Goal: Transaction & Acquisition: Book appointment/travel/reservation

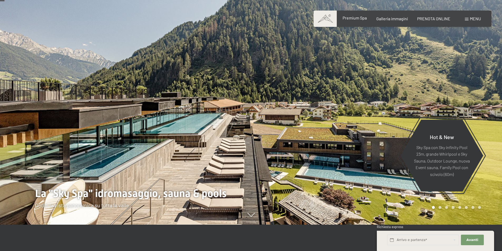
click at [354, 21] on div "Premium Spa" at bounding box center [355, 18] width 24 height 6
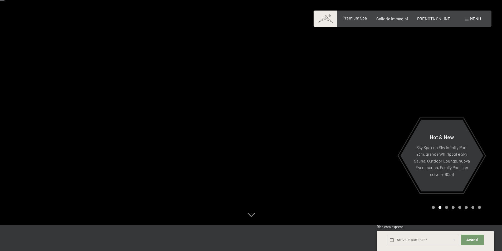
click at [344, 20] on span "Premium Spa" at bounding box center [355, 17] width 24 height 5
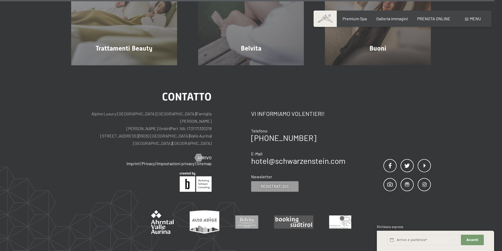
scroll to position [3398, 0]
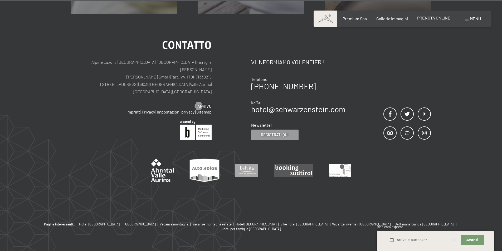
click at [425, 19] on span "PRENOTA ONLINE" at bounding box center [433, 17] width 33 height 5
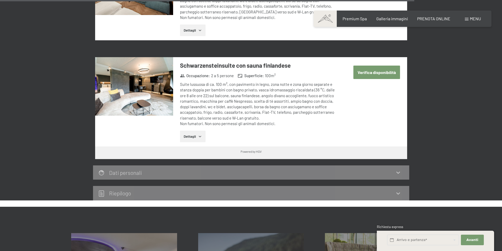
scroll to position [1475, 0]
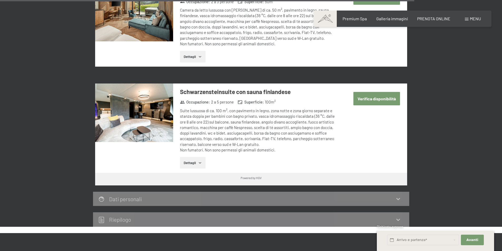
click at [367, 92] on button "Verifica disponibilità" at bounding box center [376, 98] width 47 height 13
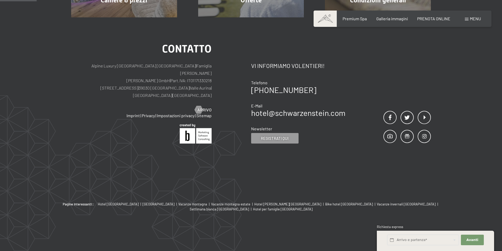
scroll to position [130, 0]
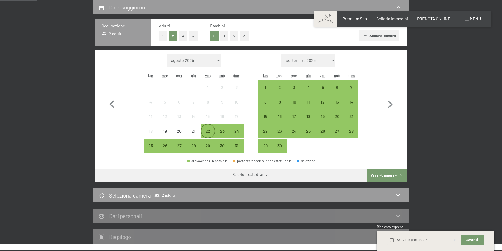
click at [214, 132] on div "22" at bounding box center [207, 135] width 13 height 13
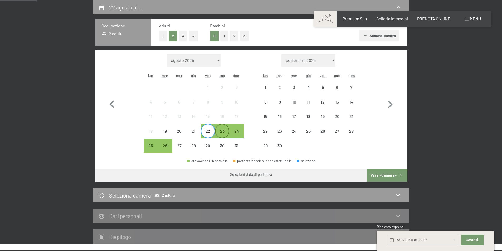
click at [219, 132] on div "23" at bounding box center [222, 135] width 13 height 13
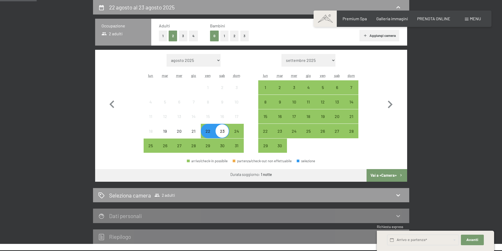
click at [379, 171] on button "Vai a «Camera»" at bounding box center [386, 175] width 40 height 13
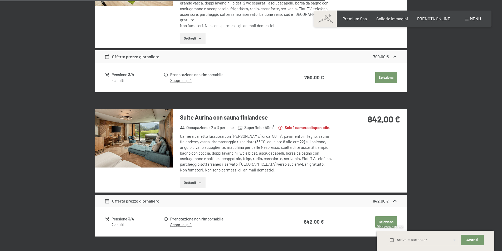
scroll to position [872, 0]
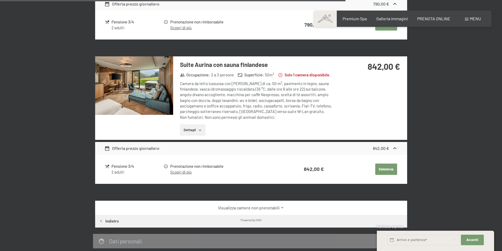
click at [271, 205] on link "Visualizza camere non prenotabili" at bounding box center [250, 208] width 293 height 6
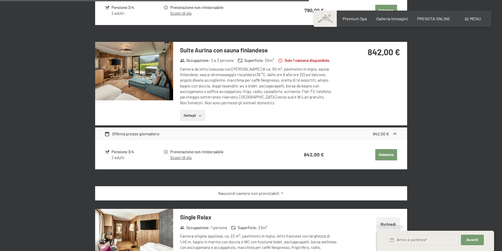
scroll to position [0, 0]
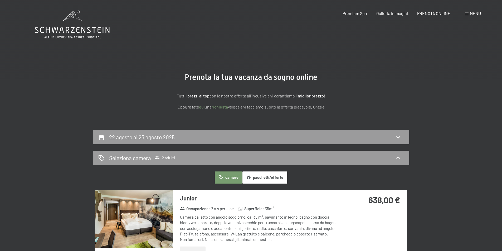
click at [201, 140] on span "Consenso marketing*" at bounding box center [221, 140] width 40 height 5
click at [198, 140] on input "Consenso marketing*" at bounding box center [195, 140] width 5 height 5
checkbox input "false"
click at [401, 136] on icon at bounding box center [398, 137] width 6 height 6
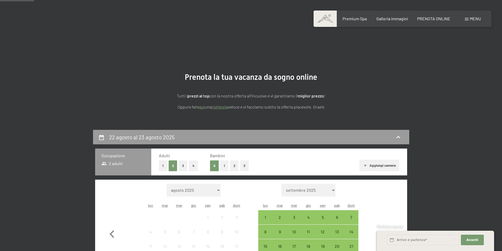
scroll to position [130, 0]
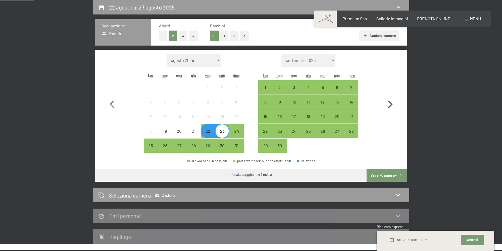
click at [383, 105] on icon "button" at bounding box center [389, 104] width 15 height 15
select select "2025-09-01"
select select "2025-10-01"
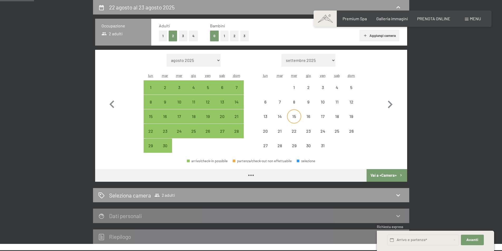
click at [297, 118] on div "15" at bounding box center [293, 120] width 13 height 13
select select "2025-09-01"
select select "2025-10-01"
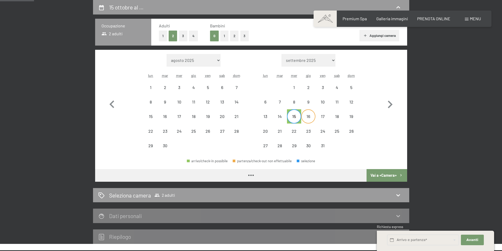
click at [309, 118] on div "16" at bounding box center [308, 120] width 13 height 13
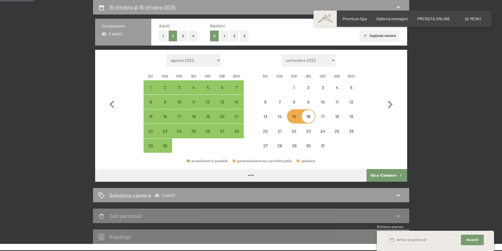
select select "2025-09-01"
select select "2025-10-01"
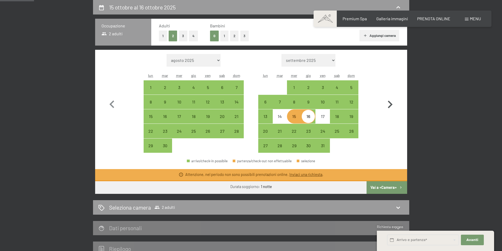
click at [390, 105] on icon "button" at bounding box center [389, 104] width 15 height 15
select select "2025-10-01"
select select "2025-11-01"
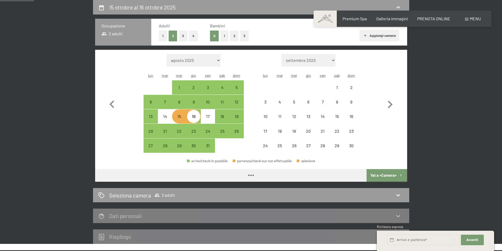
click at [200, 131] on div "23" at bounding box center [194, 131] width 14 height 14
select select "2025-10-01"
select select "2025-11-01"
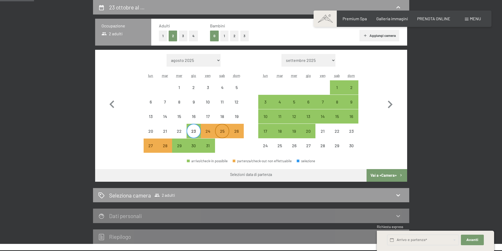
click at [216, 131] on div "25" at bounding box center [222, 135] width 13 height 13
select select "2025-10-01"
select select "2025-11-01"
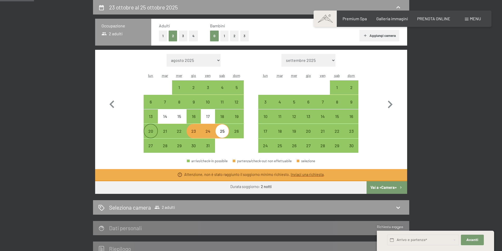
click at [152, 133] on div "20" at bounding box center [150, 135] width 13 height 13
select select "2025-10-01"
select select "2025-11-01"
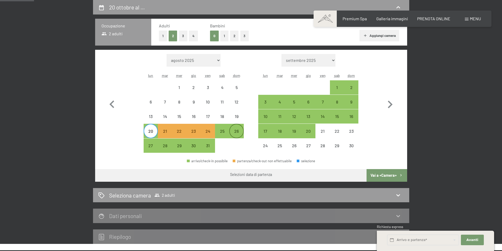
click at [240, 132] on div "26" at bounding box center [236, 135] width 13 height 13
select select "2025-10-01"
select select "2025-11-01"
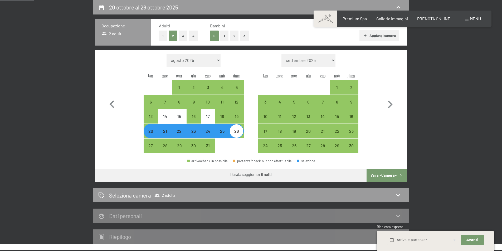
click at [390, 171] on button "Vai a «Camera»" at bounding box center [386, 175] width 40 height 13
select select "2025-10-01"
select select "2025-11-01"
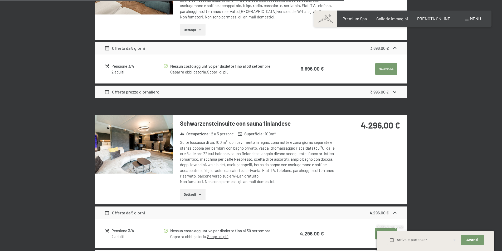
scroll to position [1062, 0]
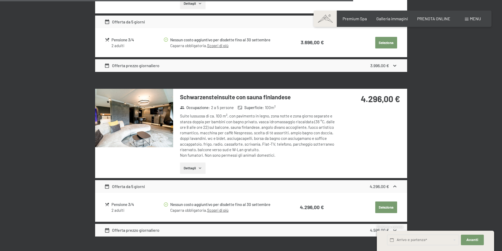
click at [163, 106] on img at bounding box center [134, 118] width 78 height 58
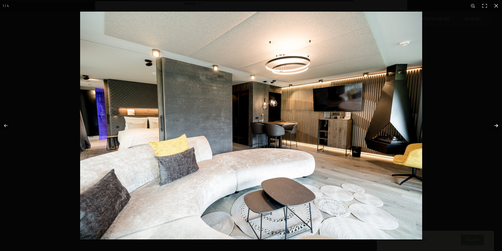
click at [498, 121] on button "button" at bounding box center [492, 126] width 18 height 26
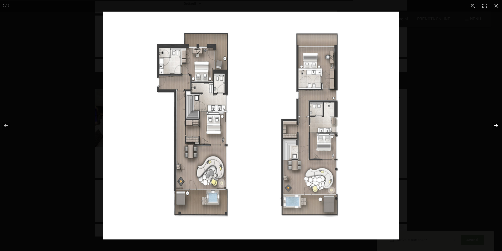
click at [497, 122] on button "button" at bounding box center [492, 126] width 18 height 26
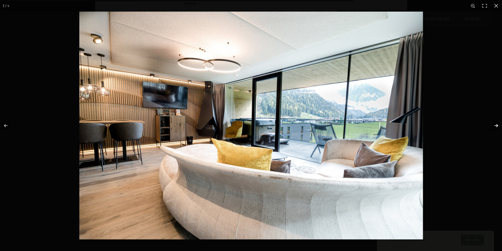
click at [496, 122] on button "button" at bounding box center [492, 126] width 18 height 26
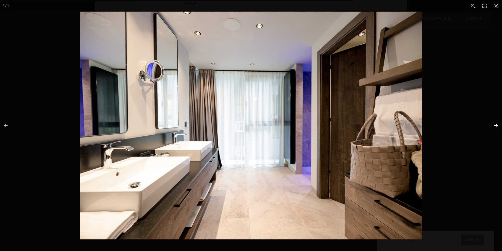
click at [496, 125] on button "button" at bounding box center [492, 126] width 18 height 26
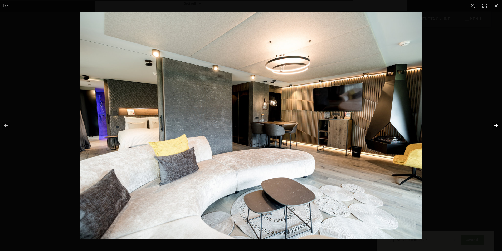
click at [495, 125] on button "button" at bounding box center [492, 126] width 18 height 26
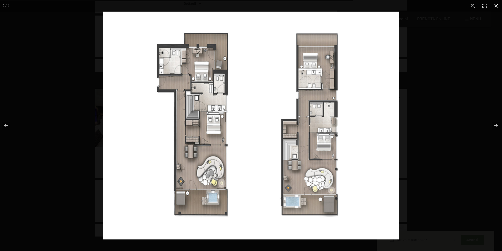
click at [496, 6] on button "button" at bounding box center [496, 6] width 12 height 12
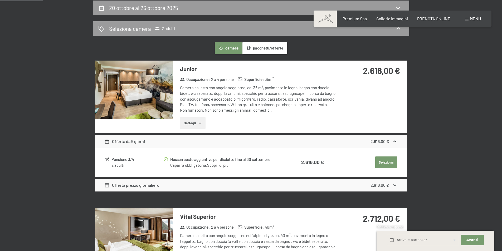
scroll to position [0, 0]
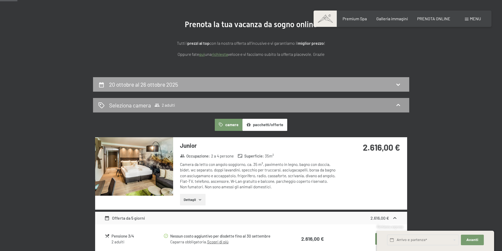
click at [172, 90] on div "20 ottobre al 26 ottobre 2025" at bounding box center [251, 84] width 316 height 14
select select "2025-10-01"
select select "2025-11-01"
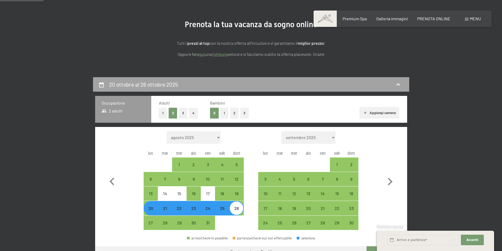
scroll to position [130, 0]
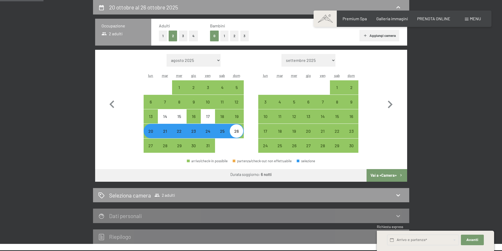
click at [192, 38] on button "4" at bounding box center [193, 36] width 9 height 11
select select "2025-10-01"
select select "2025-11-01"
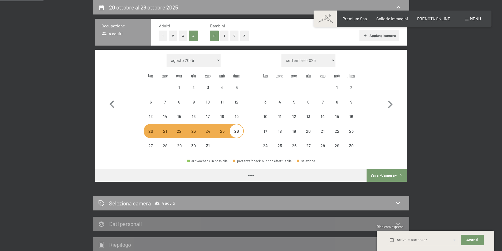
select select "2025-10-01"
select select "2025-11-01"
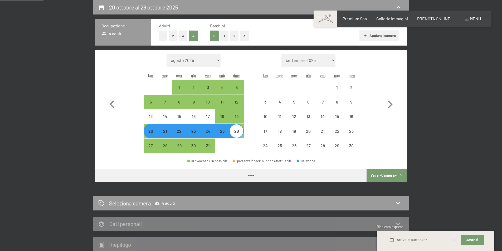
select select "2025-10-01"
select select "2025-11-01"
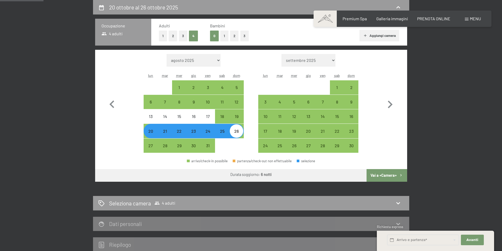
click at [223, 38] on button "1" at bounding box center [224, 36] width 8 height 11
select select "2025-10-01"
select select "2025-11-01"
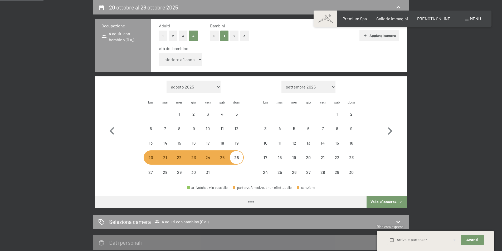
select select "2025-10-01"
select select "2025-11-01"
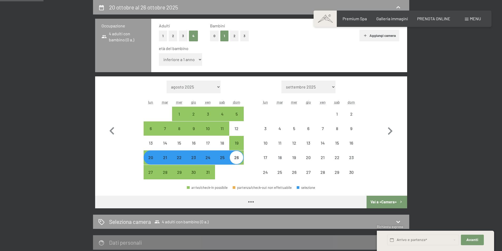
click at [193, 59] on select "inferiore a 1 anno 1 anno 2 anni 3 anni 4 anni 5 anni 6 anni 7 anni 8 anni 9 an…" at bounding box center [180, 59] width 43 height 13
select select "2025-10-01"
select select "2025-11-01"
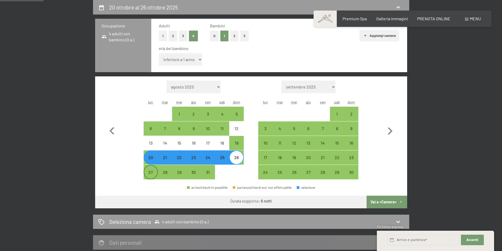
select select "17"
click at [159, 53] on select "inferiore a 1 anno 1 anno 2 anni 3 anni 4 anni 5 anni 6 anni 7 anni 8 anni 9 an…" at bounding box center [180, 59] width 43 height 13
select select "2025-10-01"
select select "2025-11-01"
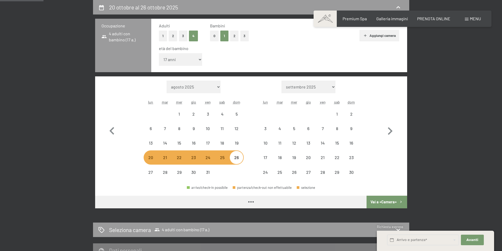
select select "2025-10-01"
select select "2025-11-01"
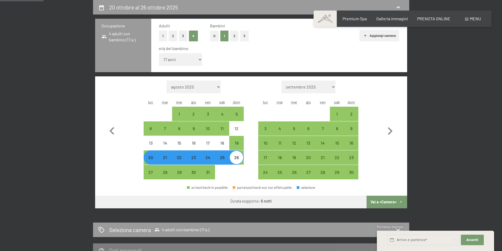
click at [385, 201] on button "Vai a «Camera»" at bounding box center [386, 202] width 40 height 13
select select "2025-10-01"
select select "2025-11-01"
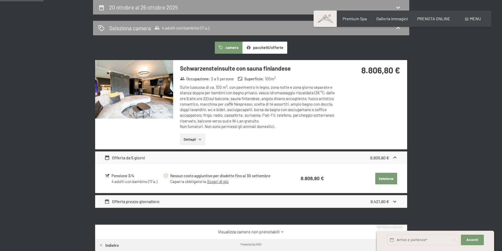
click at [197, 141] on button "Dettagli" at bounding box center [193, 140] width 26 height 12
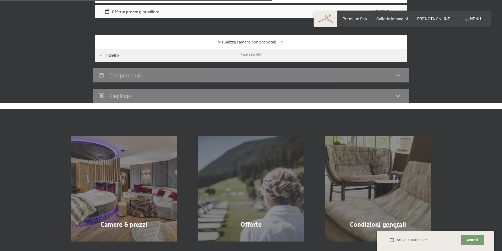
scroll to position [314, 0]
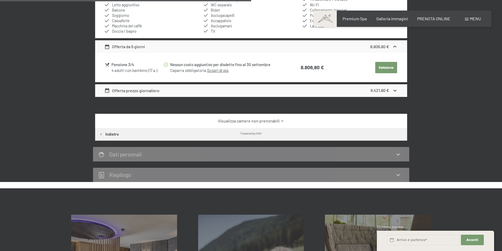
click at [156, 67] on div "Pensione 3/4" at bounding box center [136, 65] width 51 height 6
click at [158, 71] on div "4 adulti con bambino (17 a.)" at bounding box center [136, 71] width 51 height 6
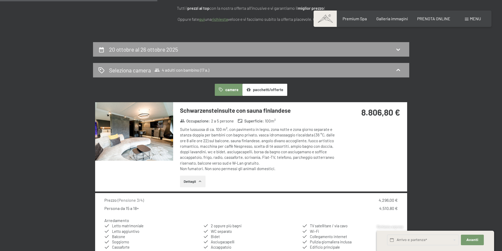
scroll to position [0, 0]
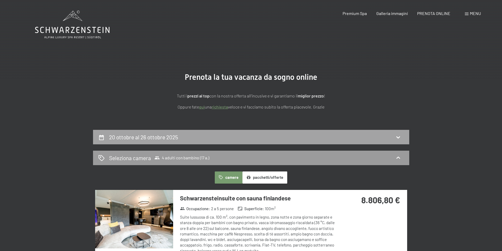
click at [156, 140] on h2 "20 ottobre al 26 ottobre 2025" at bounding box center [143, 137] width 69 height 7
select select "17"
select select "2025-10-01"
select select "2025-11-01"
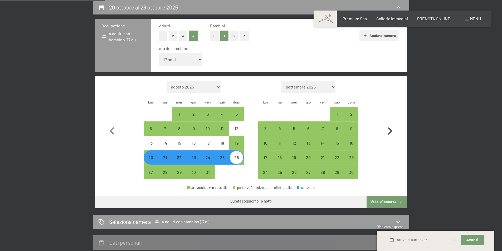
click at [395, 132] on icon "button" at bounding box center [389, 131] width 15 height 15
select select "2025-11-01"
select select "2025-12-01"
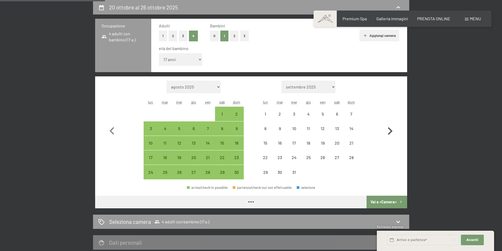
click at [393, 131] on icon "button" at bounding box center [389, 131] width 15 height 15
select select "2025-12-01"
select select "2026-01-01"
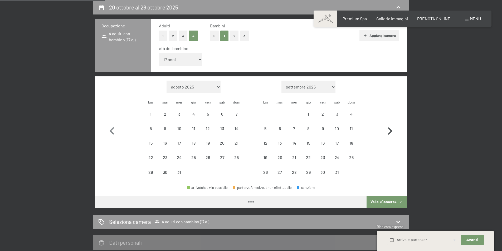
select select "2025-12-01"
select select "2026-01-01"
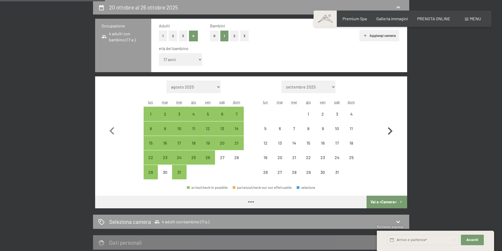
select select "2025-12-01"
select select "2026-01-01"
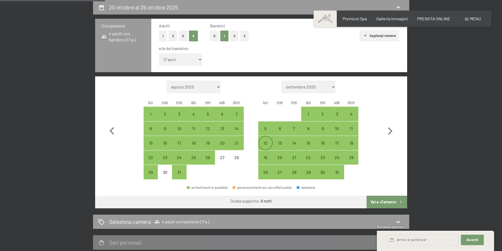
click at [268, 144] on div "12" at bounding box center [265, 147] width 13 height 13
select select "2025-12-01"
select select "2026-01-01"
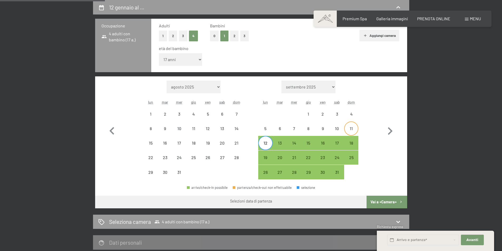
click at [354, 130] on div "11" at bounding box center [351, 132] width 13 height 13
select select "2025-12-01"
select select "2026-01-01"
click at [324, 146] on div "16" at bounding box center [322, 147] width 13 height 13
select select "2025-12-01"
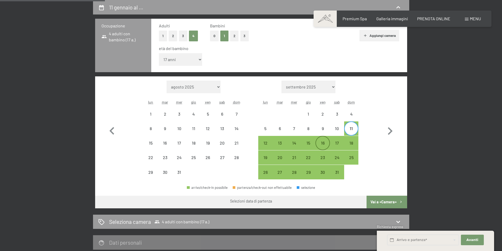
select select "2026-01-01"
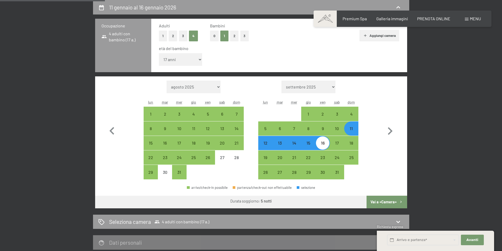
click at [388, 203] on button "Vai a «Camera»" at bounding box center [386, 202] width 40 height 13
select select "2025-12-01"
select select "2026-01-01"
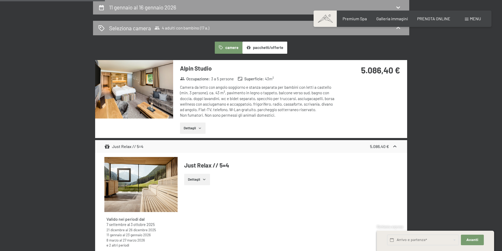
scroll to position [25, 0]
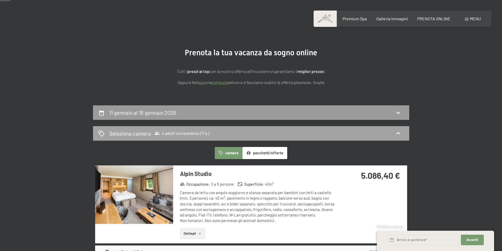
click at [236, 133] on div "Seleziona camera 4 adulti con bambino (17 a.)" at bounding box center [251, 134] width 306 height 8
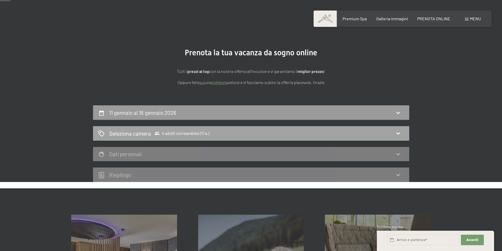
click at [285, 130] on div "Seleziona camera 4 adulti con bambino (17 a.)" at bounding box center [251, 134] width 306 height 8
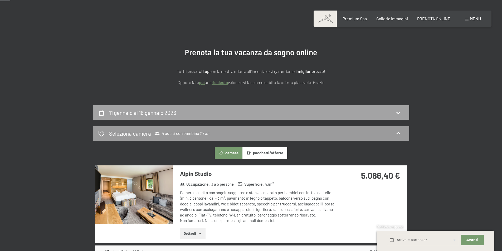
click at [276, 115] on div "11 gennaio al 16 gennaio 2026" at bounding box center [251, 113] width 306 height 8
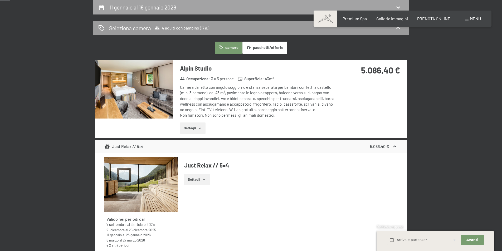
select select "17"
select select "2025-12-01"
select select "2026-01-01"
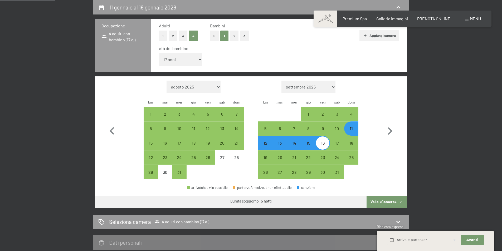
click at [175, 35] on button "2" at bounding box center [173, 36] width 9 height 11
select select "2025-12-01"
select select "2026-01-01"
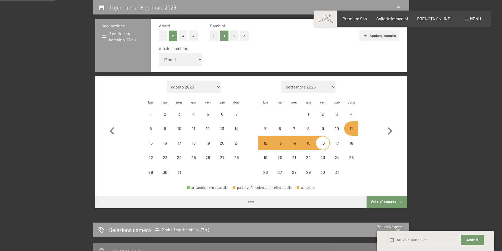
click at [213, 37] on button "0" at bounding box center [214, 36] width 9 height 11
select select "2025-12-01"
select select "2026-01-01"
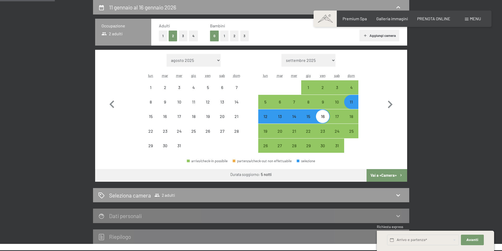
select select "2025-12-01"
select select "2026-01-01"
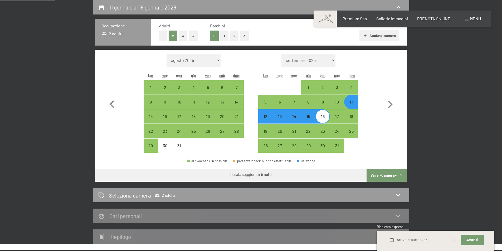
select select "2025-12-01"
select select "2026-01-01"
click at [391, 177] on button "Vai a «Camera»" at bounding box center [386, 175] width 40 height 13
select select "2025-12-01"
select select "2026-01-01"
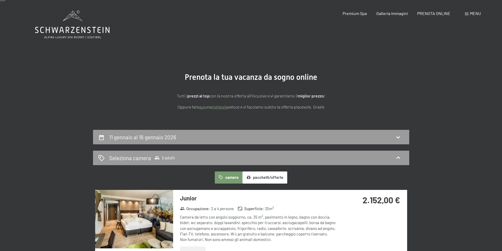
scroll to position [79, 0]
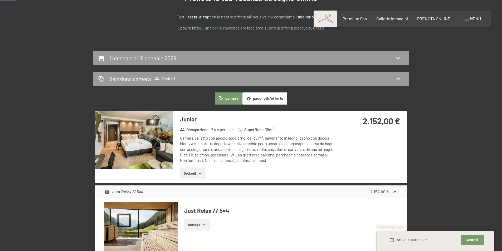
click at [144, 140] on img at bounding box center [134, 140] width 78 height 58
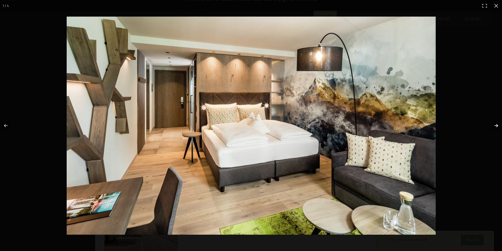
click at [497, 124] on button "button" at bounding box center [492, 126] width 18 height 26
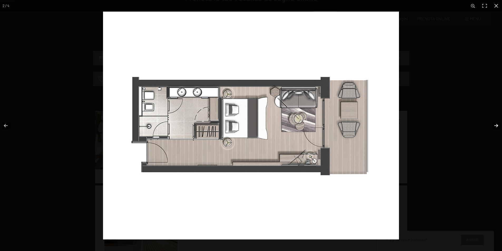
click at [500, 126] on button "button" at bounding box center [492, 126] width 18 height 26
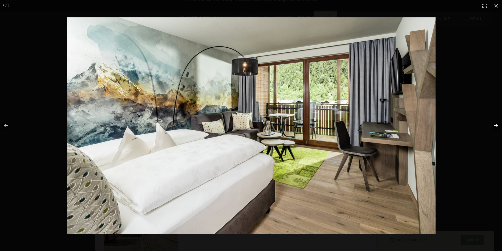
click at [496, 126] on button "button" at bounding box center [492, 126] width 18 height 26
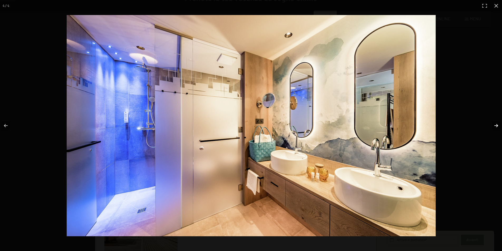
click at [495, 126] on button "button" at bounding box center [492, 126] width 18 height 26
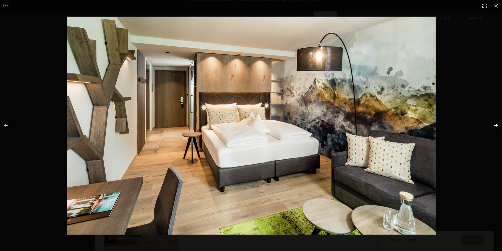
click at [495, 126] on button "button" at bounding box center [492, 126] width 18 height 26
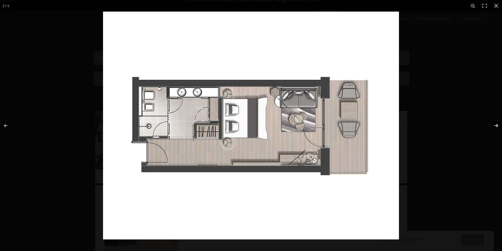
click at [494, 126] on button "button" at bounding box center [492, 126] width 18 height 26
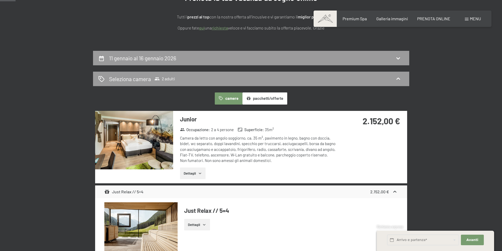
click at [0, 0] on button "button" at bounding box center [0, 0] width 0 height 0
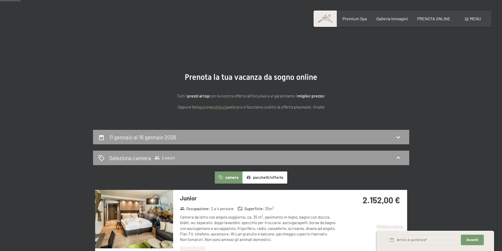
scroll to position [132, 0]
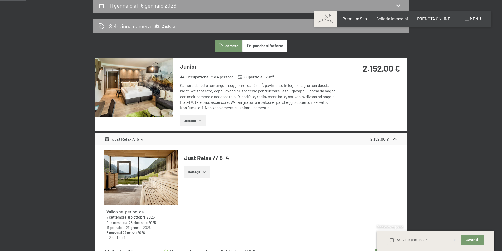
click at [200, 119] on icon "button" at bounding box center [200, 121] width 4 height 4
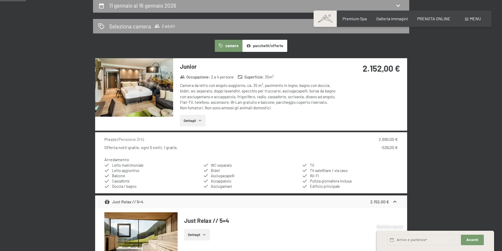
click at [176, 147] on div "Offerta notti gratis: ogni 5 notti, 1 gratis." at bounding box center [141, 148] width 74 height 6
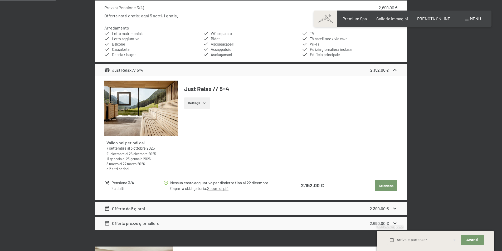
scroll to position [290, 0]
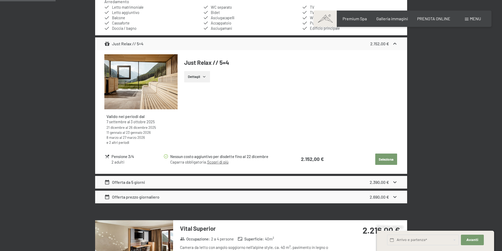
click at [158, 180] on div "Offerta da 5 giorni 2.390,00 €" at bounding box center [251, 182] width 312 height 13
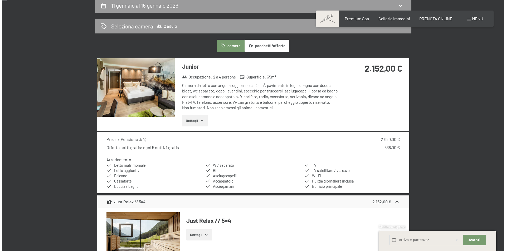
scroll to position [0, 0]
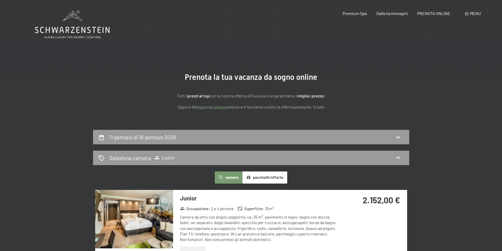
click at [473, 16] on div "Prenotazione Richiesta Premium Spa Galleria immagini PRENOTA ONLINE Menu DE IT …" at bounding box center [402, 14] width 157 height 6
click at [474, 12] on span "Menu" at bounding box center [475, 13] width 11 height 5
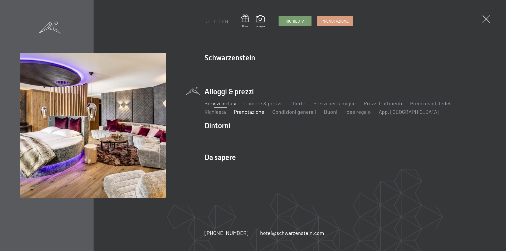
click at [228, 103] on link "Servizi inclusi" at bounding box center [220, 103] width 32 height 6
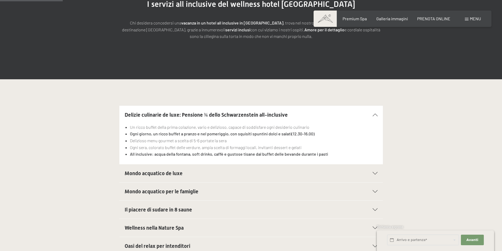
scroll to position [158, 0]
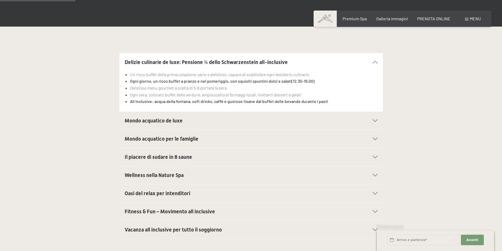
click at [187, 120] on h2 "Mondo acquatico de luxe" at bounding box center [239, 120] width 228 height 7
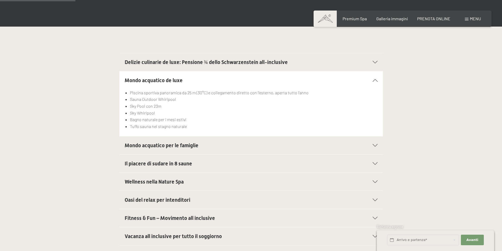
click at [211, 142] on span "Consenso marketing*" at bounding box center [221, 140] width 40 height 5
click at [198, 142] on input "Consenso marketing*" at bounding box center [195, 140] width 5 height 5
checkbox input "false"
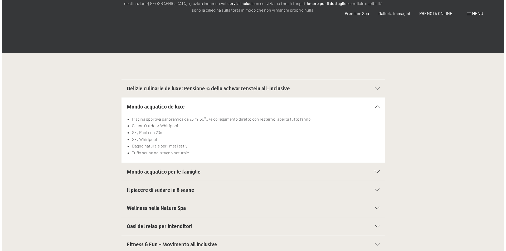
scroll to position [0, 0]
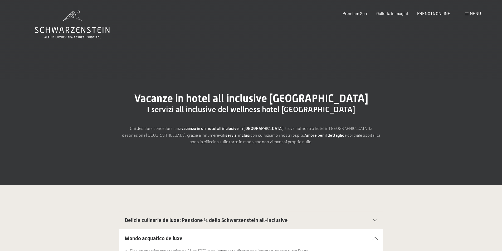
click at [475, 13] on span "Menu" at bounding box center [475, 13] width 11 height 5
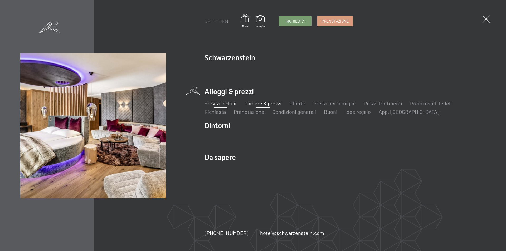
click at [275, 104] on link "Camere & prezzi" at bounding box center [262, 103] width 37 height 6
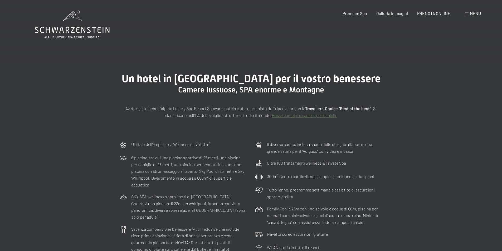
click at [474, 16] on span "Menu" at bounding box center [475, 13] width 11 height 5
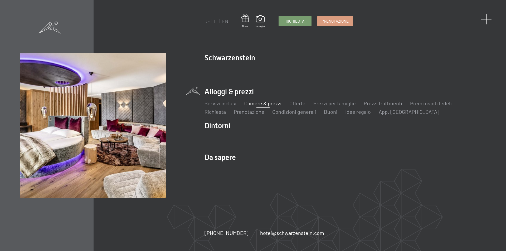
click at [486, 17] on span at bounding box center [486, 19] width 11 height 11
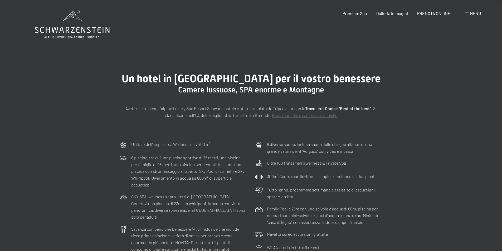
click at [391, 11] on div "Prenotazione Richiesta Premium Spa Galleria immagini PRENOTA ONLINE Menu DE IT …" at bounding box center [402, 14] width 157 height 6
click at [390, 13] on span "Galleria immagini" at bounding box center [392, 12] width 32 height 5
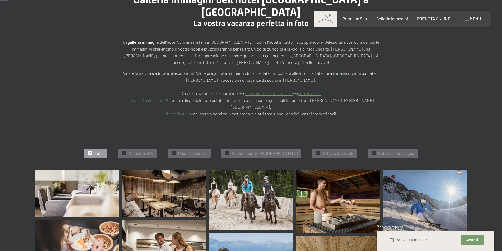
scroll to position [132, 0]
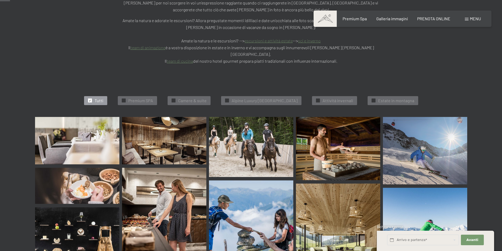
click at [53, 125] on img at bounding box center [77, 140] width 84 height 47
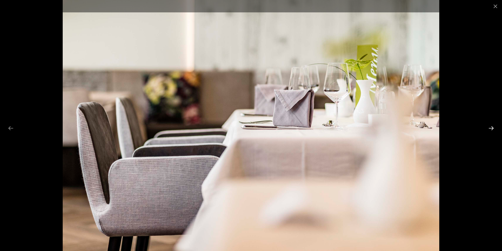
click at [495, 126] on button "Next slide" at bounding box center [491, 128] width 11 height 10
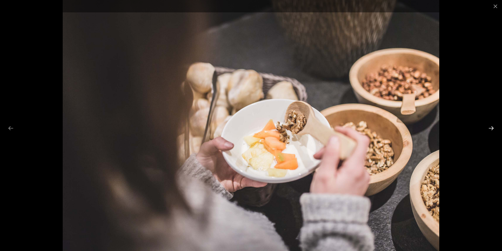
click at [492, 129] on button "Next slide" at bounding box center [491, 128] width 11 height 10
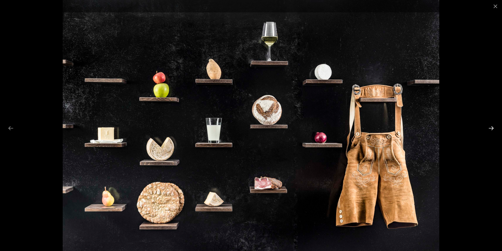
click at [491, 129] on button "Next slide" at bounding box center [491, 128] width 11 height 10
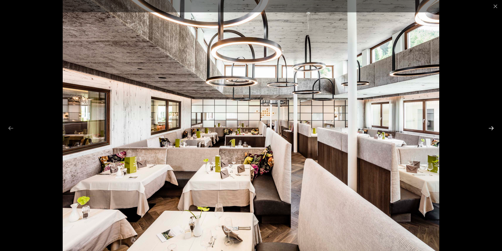
click at [487, 128] on button "Next slide" at bounding box center [491, 128] width 11 height 10
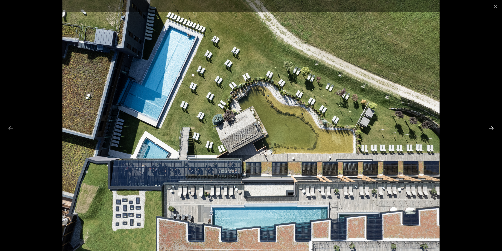
click at [488, 127] on button "Next slide" at bounding box center [491, 128] width 11 height 10
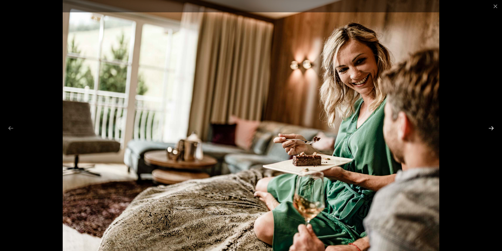
click at [488, 127] on button "Next slide" at bounding box center [491, 128] width 11 height 10
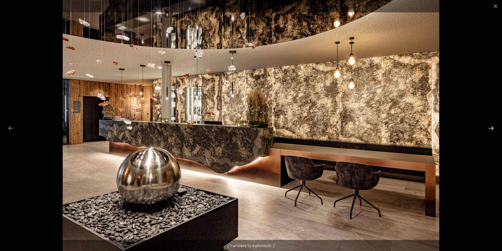
click at [488, 127] on button "Next slide" at bounding box center [491, 128] width 11 height 10
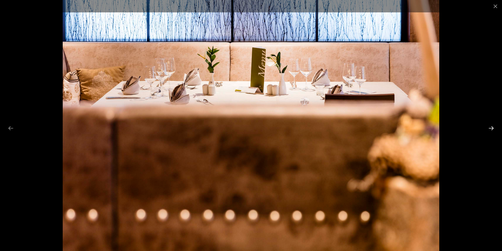
click at [488, 127] on button "Next slide" at bounding box center [491, 128] width 11 height 10
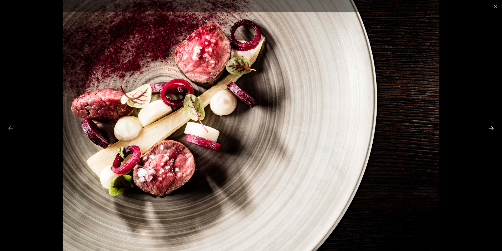
click at [488, 128] on button "Next slide" at bounding box center [491, 128] width 11 height 10
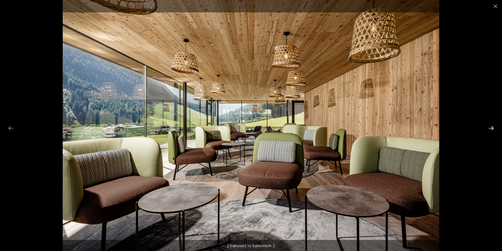
click at [491, 129] on button "Next slide" at bounding box center [491, 128] width 11 height 10
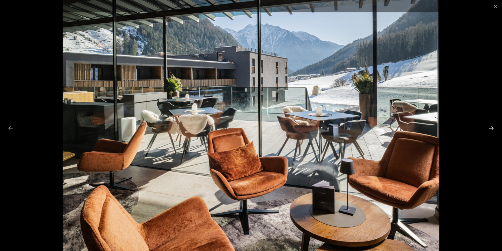
click at [490, 129] on button "Next slide" at bounding box center [491, 128] width 11 height 10
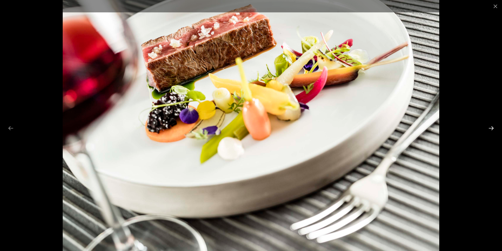
click at [490, 129] on button "Next slide" at bounding box center [491, 128] width 11 height 10
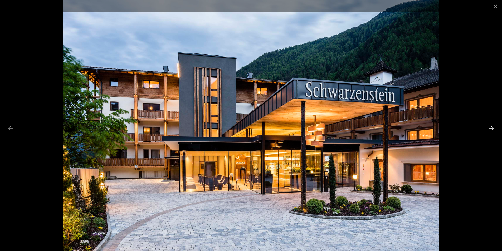
click at [490, 129] on button "Next slide" at bounding box center [491, 128] width 11 height 10
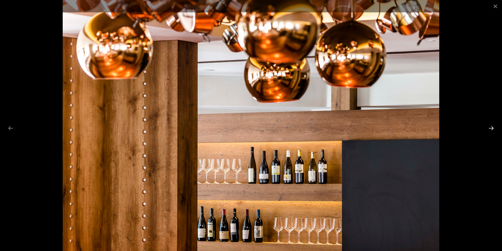
click at [490, 129] on button "Next slide" at bounding box center [491, 128] width 11 height 10
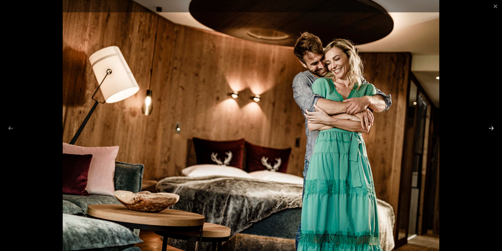
click at [490, 128] on button "Next slide" at bounding box center [491, 128] width 11 height 10
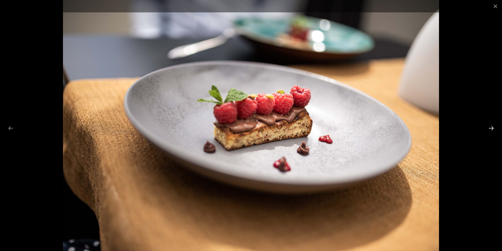
click at [490, 129] on button "Next slide" at bounding box center [491, 128] width 11 height 10
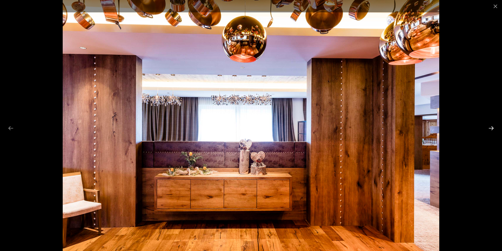
click at [492, 132] on button "Next slide" at bounding box center [491, 128] width 11 height 10
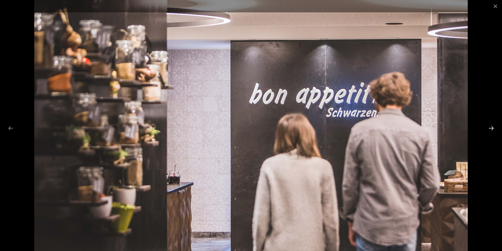
click at [491, 132] on button "Next slide" at bounding box center [491, 128] width 11 height 10
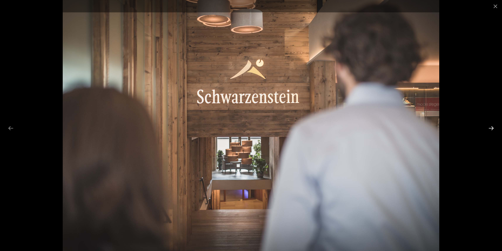
click at [491, 132] on button "Next slide" at bounding box center [491, 128] width 11 height 10
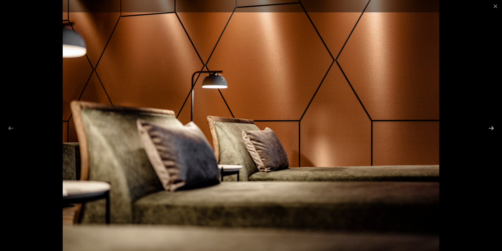
click at [491, 132] on button "Next slide" at bounding box center [491, 128] width 11 height 10
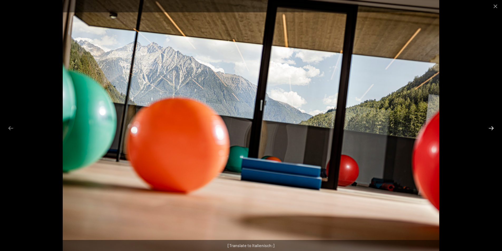
click at [491, 132] on button "Next slide" at bounding box center [491, 128] width 11 height 10
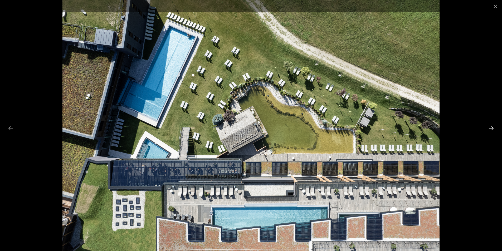
click at [490, 131] on button "Next slide" at bounding box center [491, 128] width 11 height 10
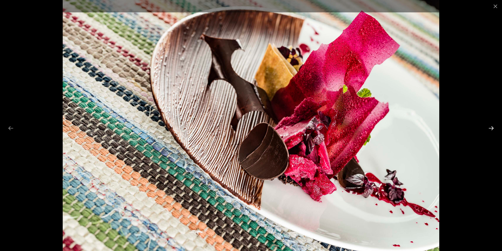
click at [490, 130] on button "Next slide" at bounding box center [491, 128] width 11 height 10
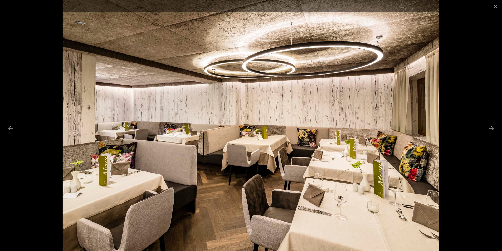
scroll to position [53, 0]
click at [489, 130] on button "Next slide" at bounding box center [491, 128] width 11 height 10
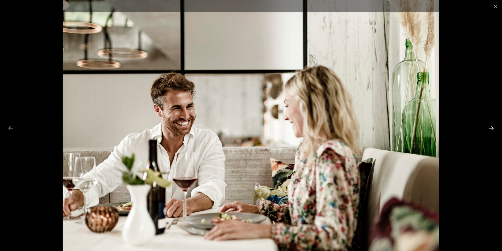
click at [489, 129] on button "Next slide" at bounding box center [491, 128] width 11 height 10
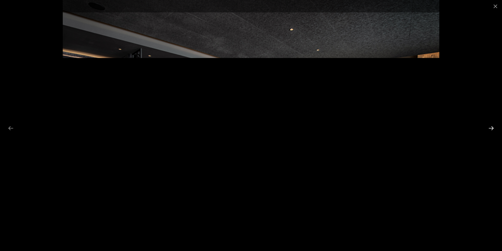
click at [492, 129] on button "Next slide" at bounding box center [491, 128] width 11 height 10
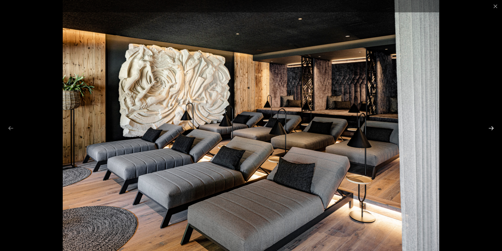
click at [492, 128] on button "Next slide" at bounding box center [491, 128] width 11 height 10
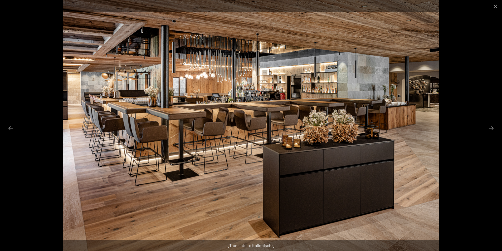
scroll to position [0, 0]
click at [491, 131] on button "Next slide" at bounding box center [491, 128] width 11 height 10
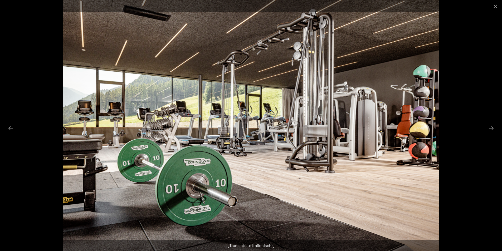
click at [484, 126] on div at bounding box center [251, 125] width 502 height 251
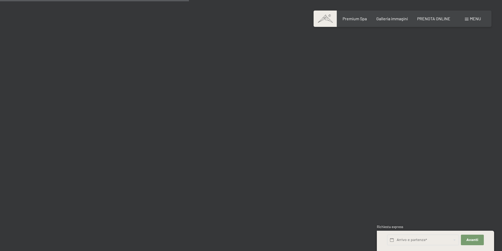
scroll to position [2424, 0]
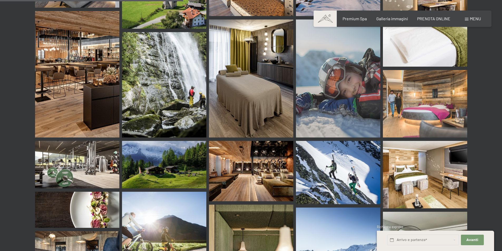
click at [84, 141] on img at bounding box center [77, 164] width 84 height 47
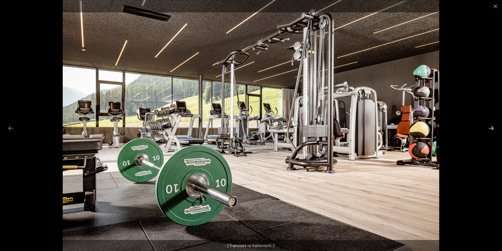
click at [495, 130] on button "Next slide" at bounding box center [491, 128] width 11 height 10
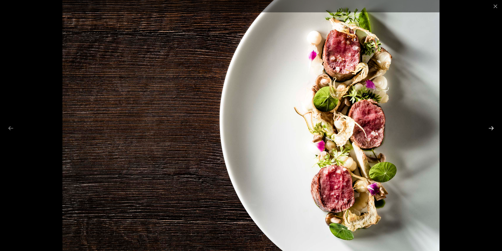
click at [494, 130] on button "Next slide" at bounding box center [491, 128] width 11 height 10
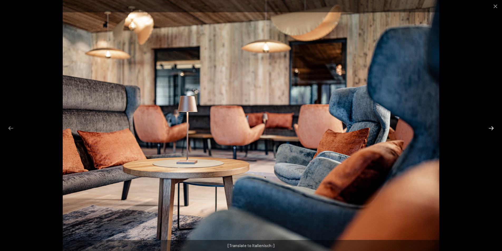
click at [494, 130] on button "Next slide" at bounding box center [491, 128] width 11 height 10
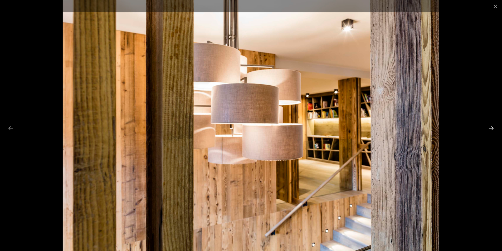
click at [490, 124] on button "Next slide" at bounding box center [491, 128] width 11 height 10
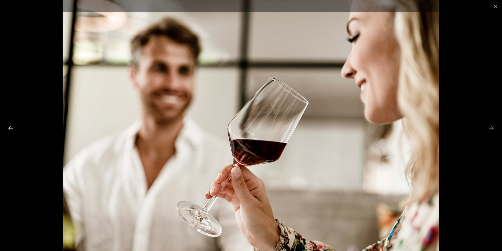
click at [12, 129] on button "Previous slide" at bounding box center [10, 128] width 11 height 10
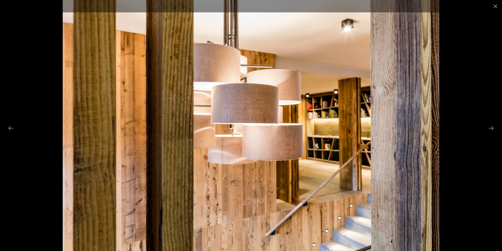
click at [482, 130] on div at bounding box center [251, 125] width 502 height 251
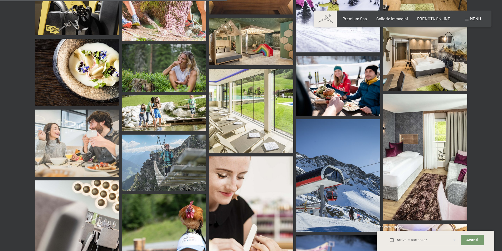
scroll to position [3004, 0]
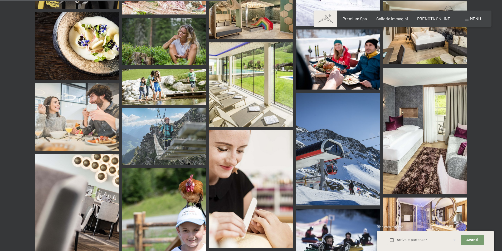
click at [63, 92] on img at bounding box center [77, 116] width 84 height 67
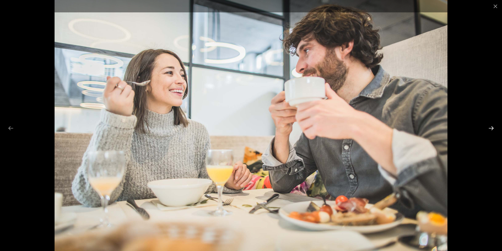
click at [492, 128] on button "Next slide" at bounding box center [491, 128] width 11 height 10
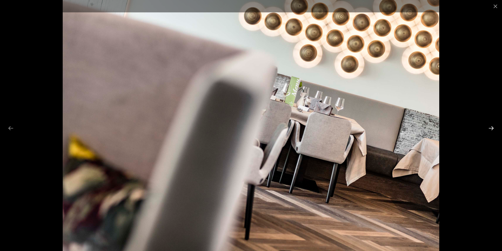
click at [489, 127] on button "Next slide" at bounding box center [491, 128] width 11 height 10
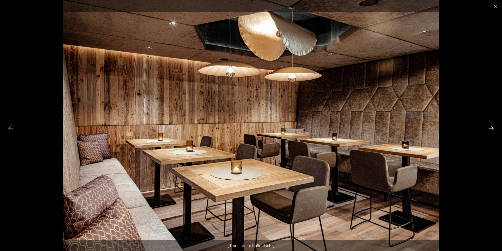
click at [489, 126] on button "Next slide" at bounding box center [491, 128] width 11 height 10
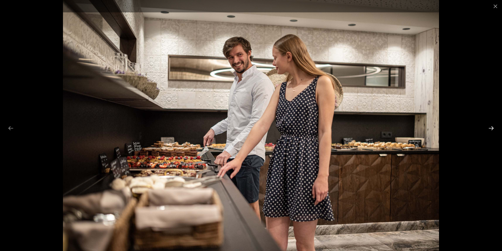
click at [491, 128] on button "Next slide" at bounding box center [491, 128] width 11 height 10
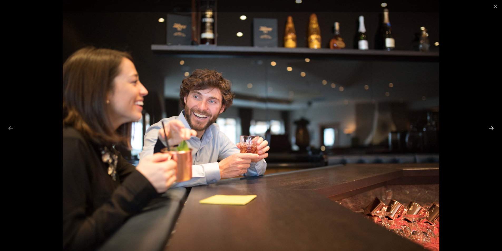
click at [492, 128] on button "Next slide" at bounding box center [491, 128] width 11 height 10
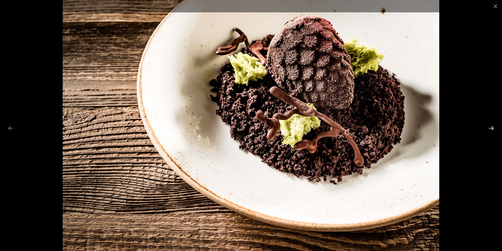
click at [492, 128] on button "Next slide" at bounding box center [491, 128] width 11 height 10
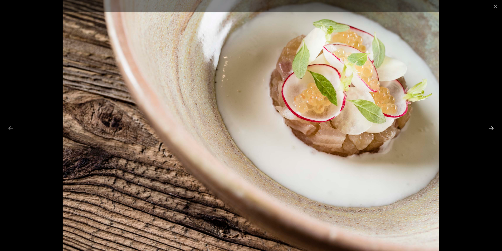
click at [492, 128] on button "Next slide" at bounding box center [491, 128] width 11 height 10
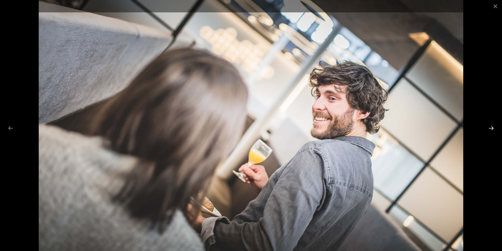
click at [492, 128] on button "Next slide" at bounding box center [491, 128] width 11 height 10
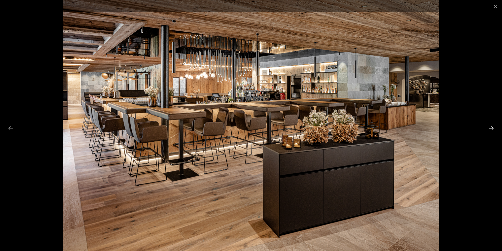
click at [491, 129] on button "Next slide" at bounding box center [491, 128] width 11 height 10
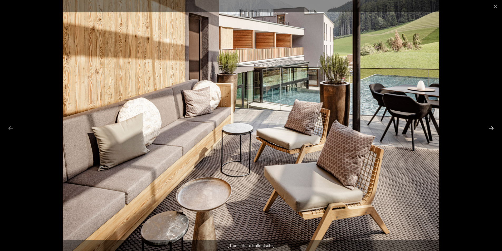
click at [491, 129] on button "Next slide" at bounding box center [491, 128] width 11 height 10
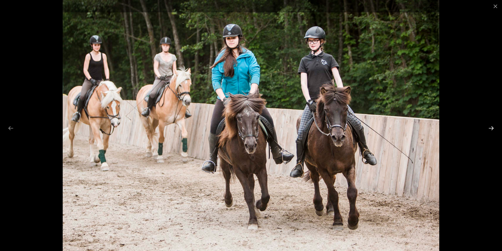
click at [491, 130] on button "Next slide" at bounding box center [491, 128] width 11 height 10
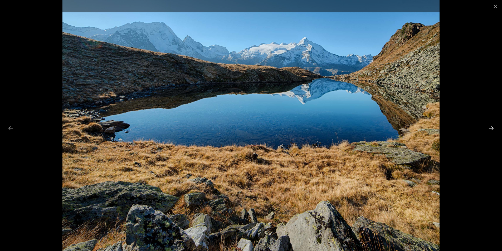
click at [493, 128] on button "Next slide" at bounding box center [491, 128] width 11 height 10
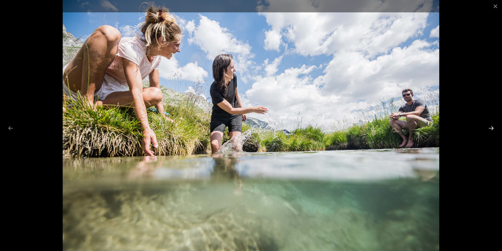
click at [493, 128] on button "Next slide" at bounding box center [491, 128] width 11 height 10
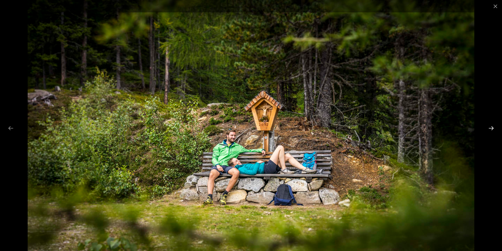
click at [493, 128] on button "Next slide" at bounding box center [491, 128] width 11 height 10
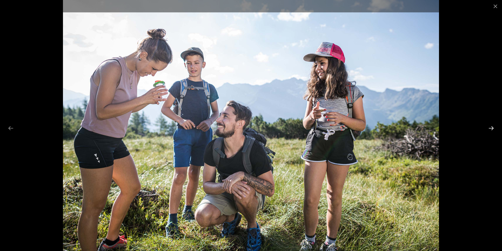
click at [493, 128] on button "Next slide" at bounding box center [491, 128] width 11 height 10
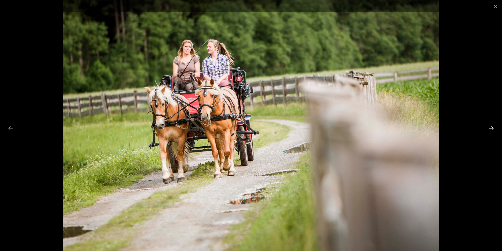
click at [493, 128] on button "Next slide" at bounding box center [491, 128] width 11 height 10
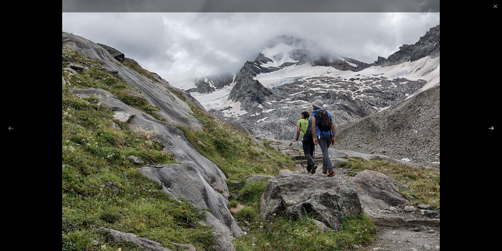
click at [493, 128] on button "Next slide" at bounding box center [491, 128] width 11 height 10
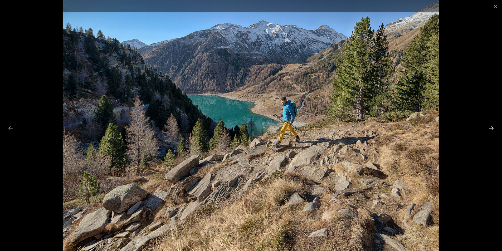
click at [493, 128] on button "Next slide" at bounding box center [491, 128] width 11 height 10
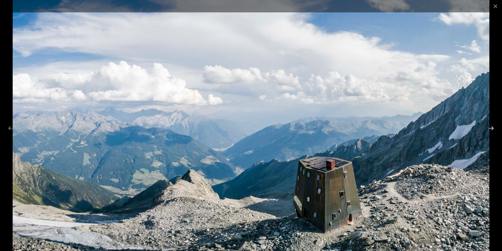
click at [492, 128] on button "Next slide" at bounding box center [491, 128] width 11 height 10
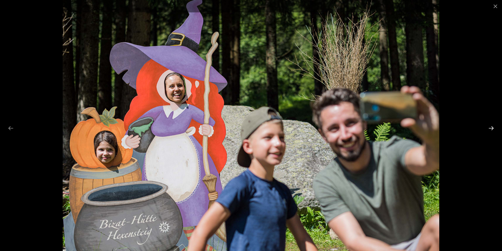
click at [492, 128] on button "Next slide" at bounding box center [491, 128] width 11 height 10
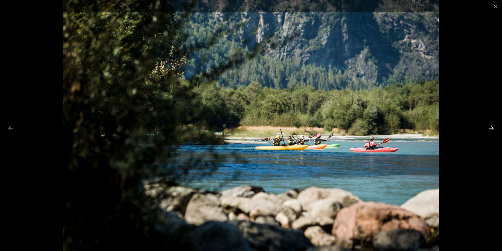
click at [491, 128] on button "Next slide" at bounding box center [491, 128] width 11 height 10
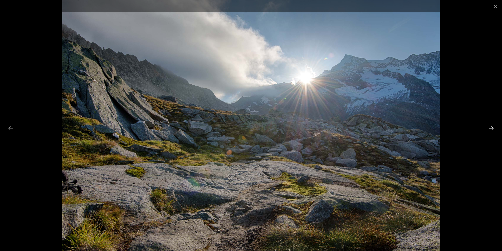
click at [490, 130] on button "Next slide" at bounding box center [491, 128] width 11 height 10
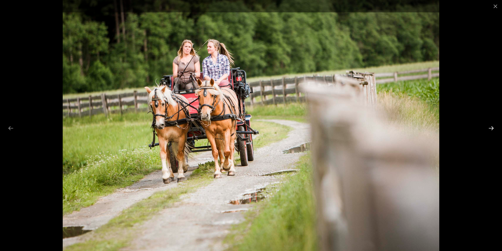
click at [489, 127] on button "Next slide" at bounding box center [491, 128] width 11 height 10
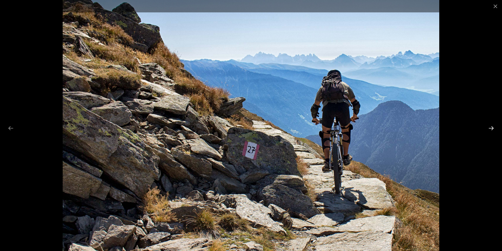
click at [491, 128] on button "Next slide" at bounding box center [491, 128] width 11 height 10
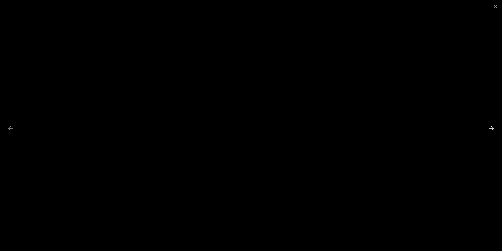
click at [493, 128] on button "Next slide" at bounding box center [491, 128] width 11 height 10
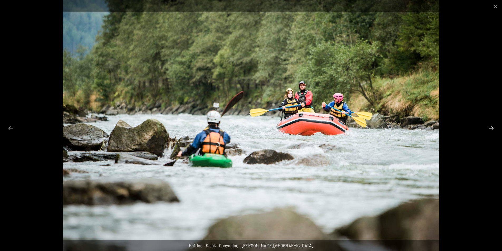
click at [491, 128] on button "Next slide" at bounding box center [491, 128] width 11 height 10
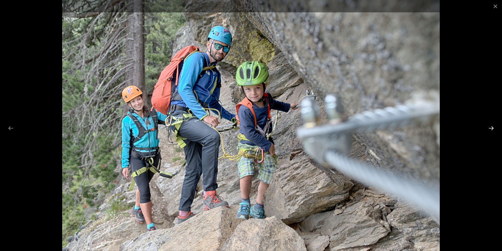
click at [491, 128] on button "Next slide" at bounding box center [491, 128] width 11 height 10
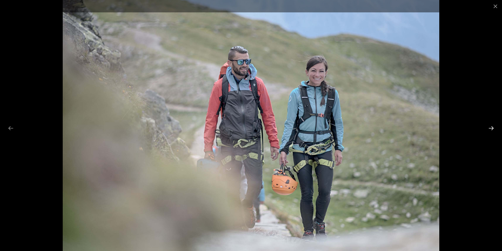
click at [491, 128] on button "Next slide" at bounding box center [491, 128] width 11 height 10
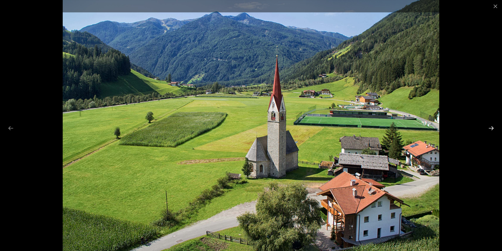
click at [491, 128] on button "Next slide" at bounding box center [491, 128] width 11 height 10
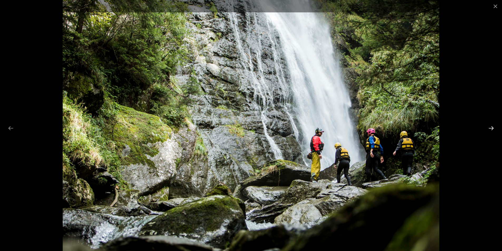
click at [491, 128] on button "Next slide" at bounding box center [491, 128] width 11 height 10
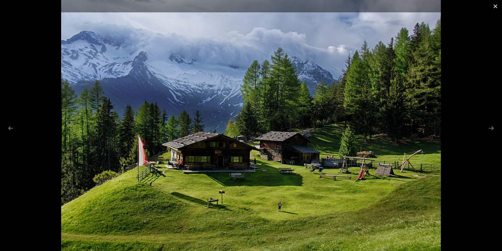
drag, startPoint x: 495, startPoint y: 4, endPoint x: 491, endPoint y: 7, distance: 4.0
click at [494, 5] on button "Close gallery" at bounding box center [495, 6] width 13 height 12
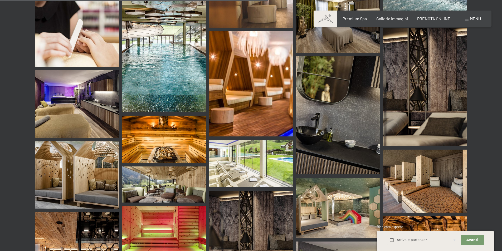
scroll to position [3557, 0]
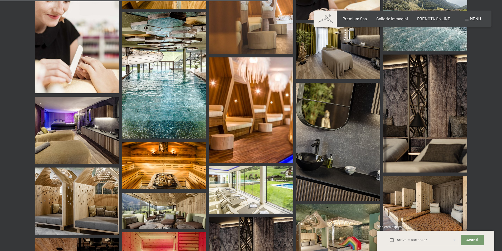
click at [340, 182] on div at bounding box center [251, 95] width 432 height 718
click at [342, 214] on img at bounding box center [338, 234] width 84 height 60
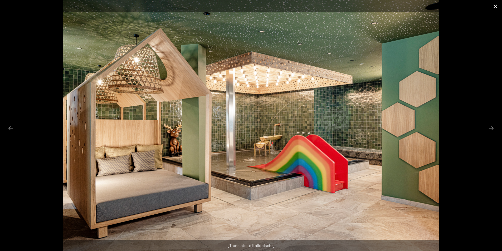
click at [497, 5] on button "Close gallery" at bounding box center [495, 6] width 13 height 12
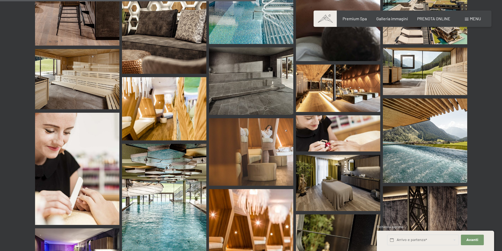
scroll to position [3399, 0]
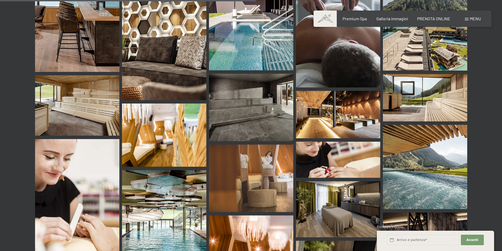
click at [150, 170] on img at bounding box center [164, 233] width 84 height 126
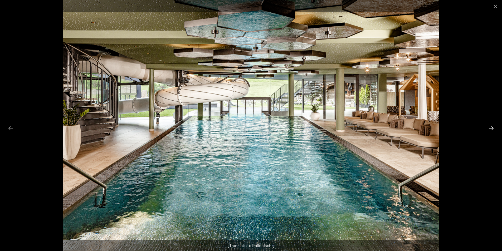
click at [492, 126] on button "Next slide" at bounding box center [491, 128] width 11 height 10
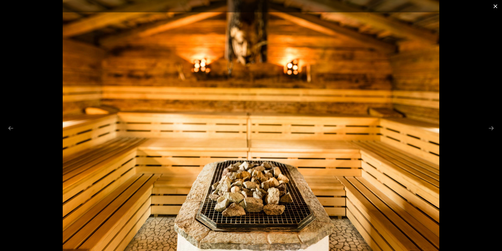
click at [493, 7] on button "Close gallery" at bounding box center [495, 6] width 13 height 12
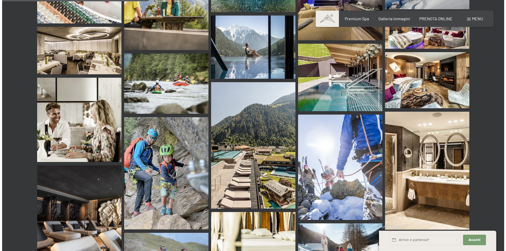
scroll to position [1923, 0]
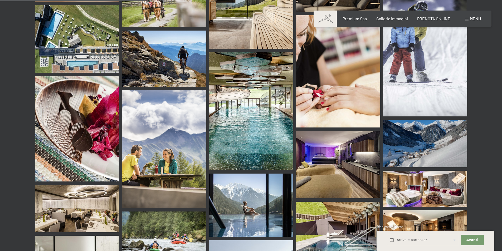
click at [470, 16] on span "Menu" at bounding box center [475, 18] width 11 height 5
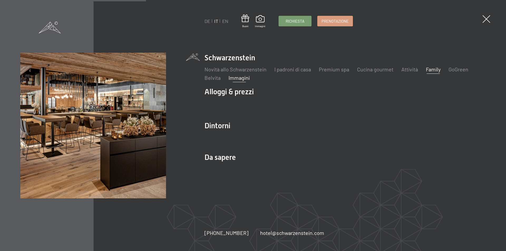
click at [431, 69] on link "Family" at bounding box center [433, 69] width 15 height 6
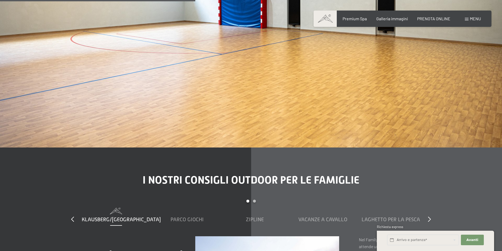
scroll to position [1581, 0]
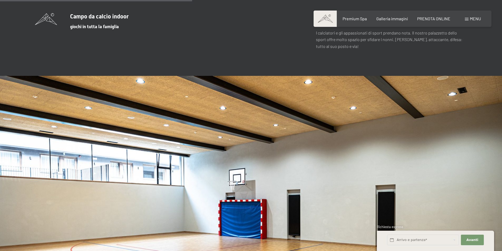
click at [468, 18] on div "Menu" at bounding box center [473, 19] width 16 height 6
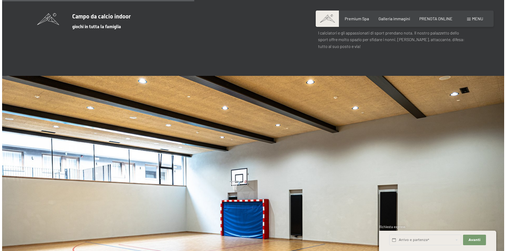
scroll to position [1587, 0]
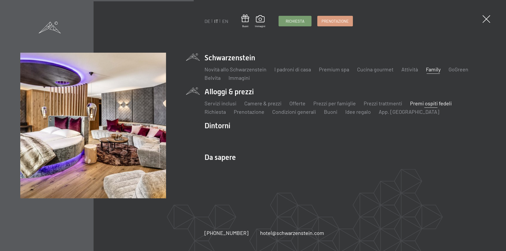
click at [415, 104] on link "Premi ospiti fedeli" at bounding box center [431, 103] width 42 height 6
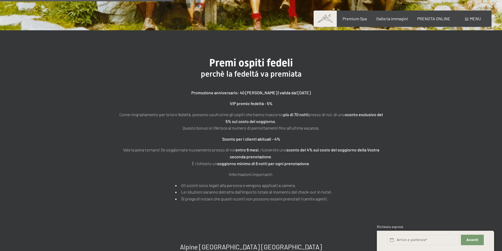
scroll to position [211, 0]
